Goal: Task Accomplishment & Management: Manage account settings

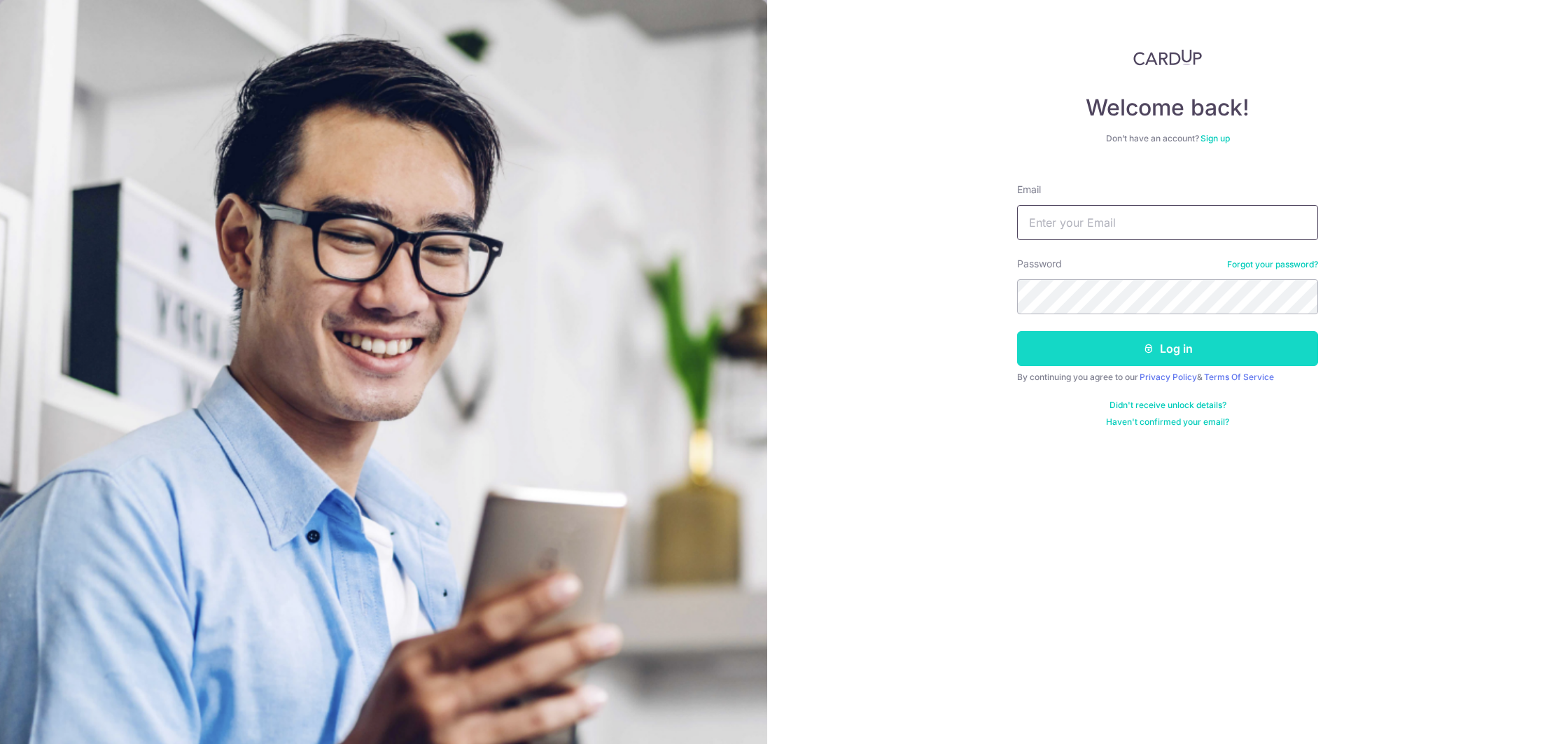
type input "[EMAIL_ADDRESS][DOMAIN_NAME]"
click at [1033, 350] on button "Log in" at bounding box center [1167, 348] width 301 height 35
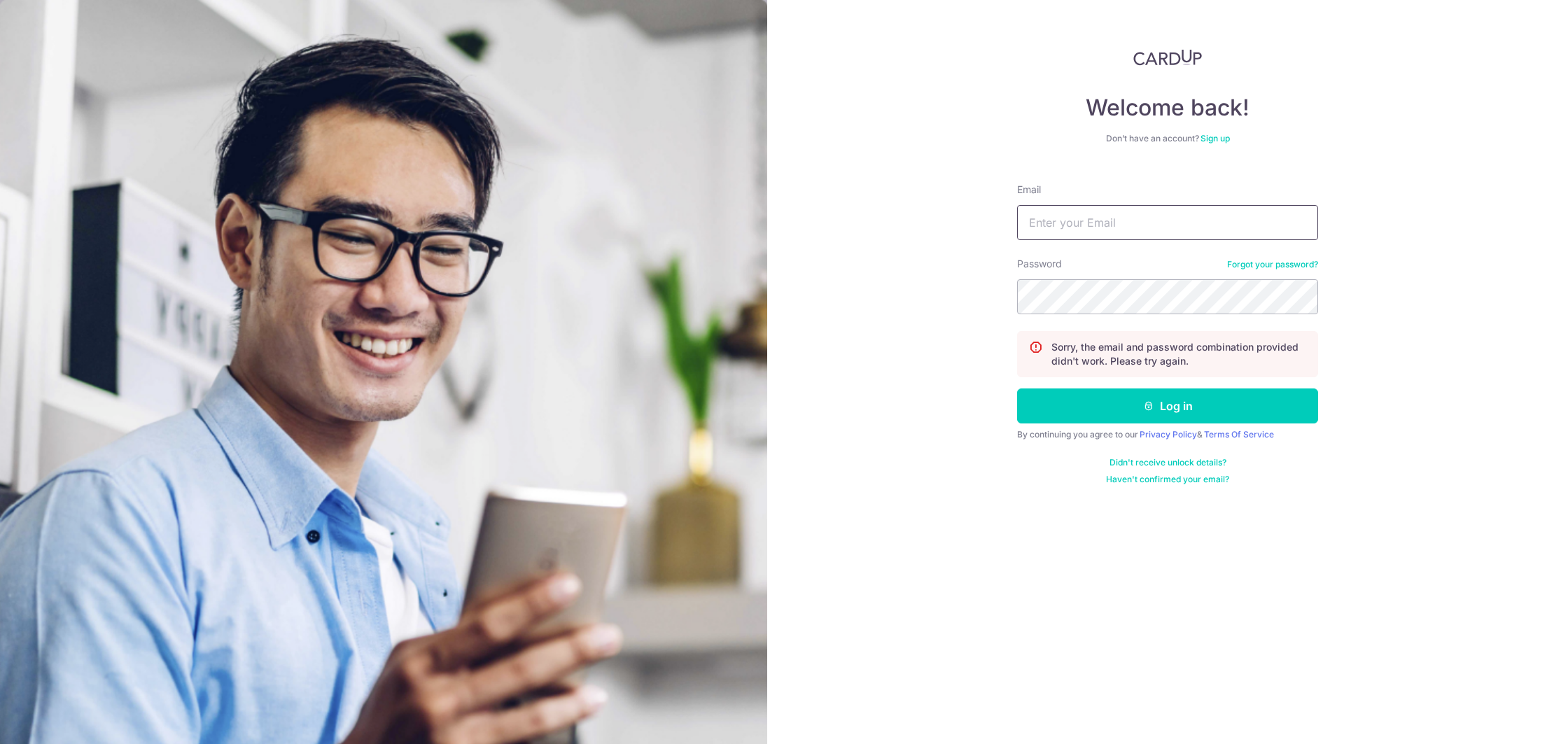
type input "[EMAIL_ADDRESS][DOMAIN_NAME]"
click at [1017, 389] on button "Log in" at bounding box center [1167, 406] width 301 height 35
